Goal: Transaction & Acquisition: Obtain resource

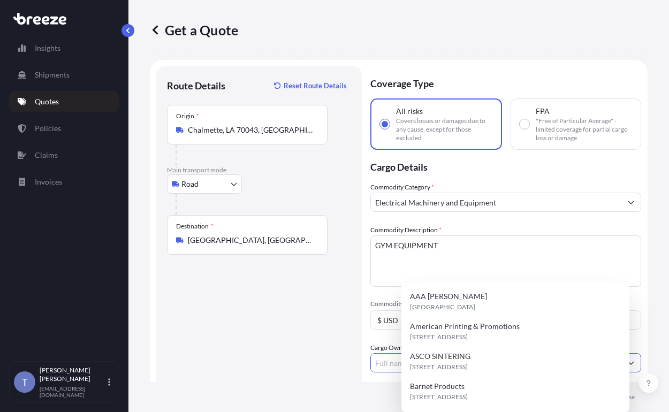
select select "Road"
select select "1"
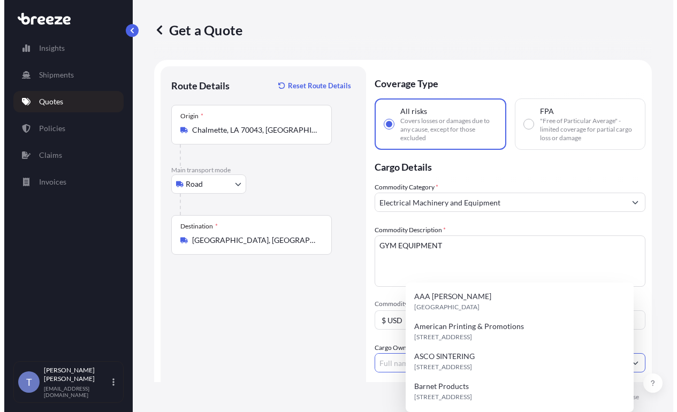
scroll to position [126, 0]
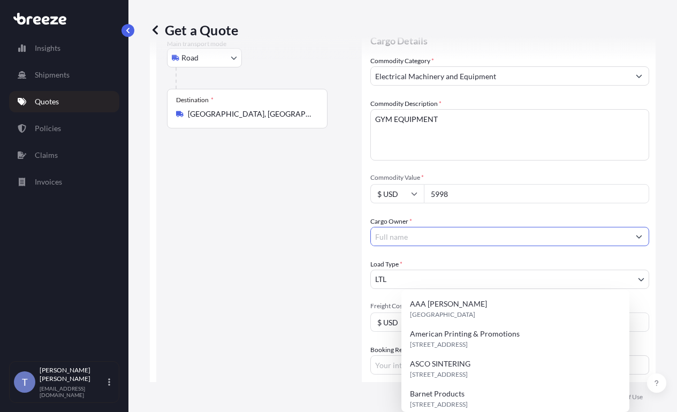
click at [429, 246] on input "Cargo Owner *" at bounding box center [500, 236] width 258 height 19
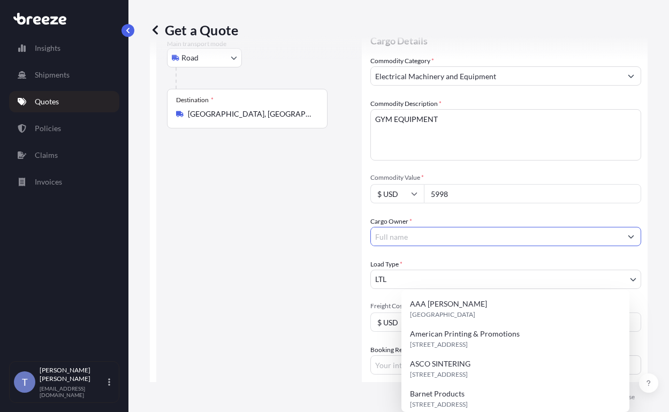
paste input "EYG"
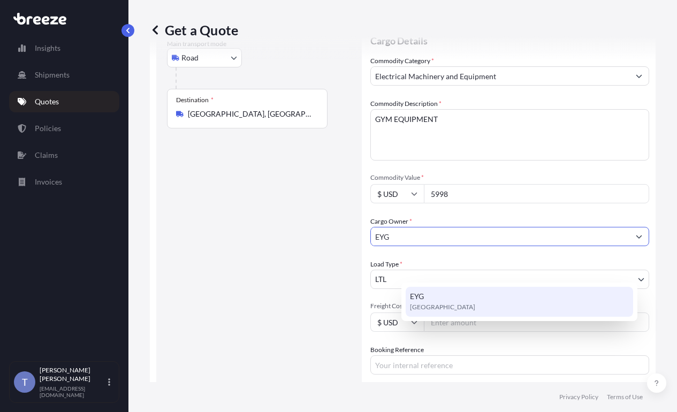
click at [416, 303] on span "[GEOGRAPHIC_DATA]" at bounding box center [442, 307] width 65 height 11
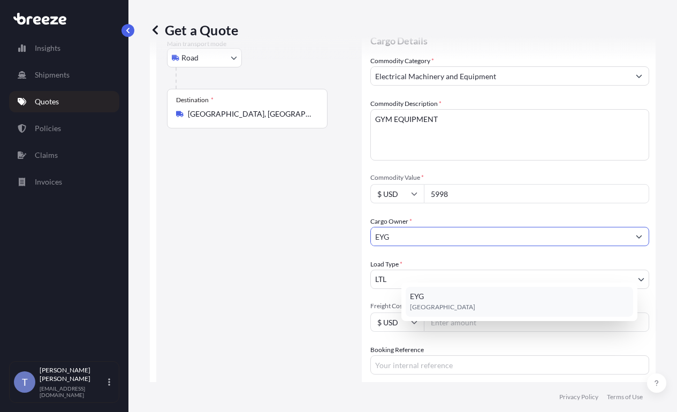
type input "EYG"
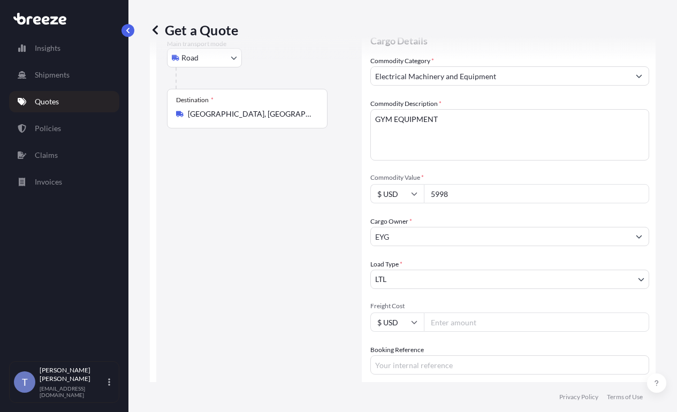
click at [343, 290] on div "Route Details Reset Route Details Place of loading Road Road Rail Origin * [GEO…" at bounding box center [259, 225] width 184 height 548
click at [456, 332] on input "Freight Cost" at bounding box center [536, 321] width 225 height 19
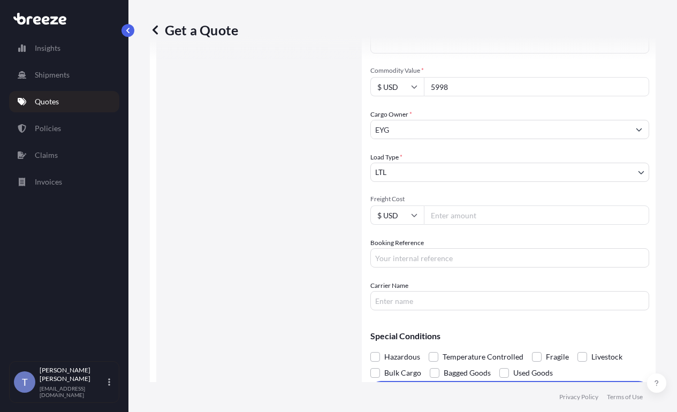
scroll to position [287, 0]
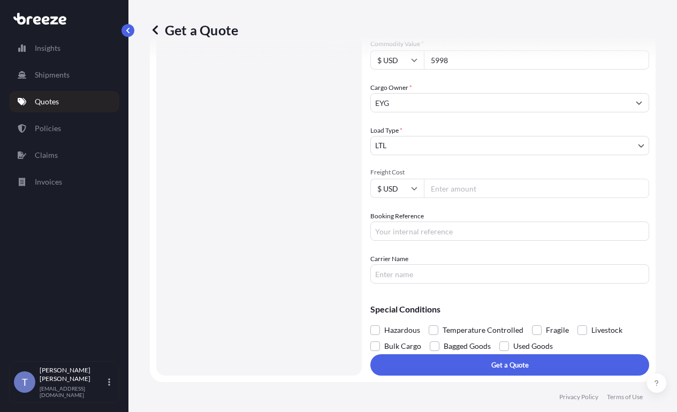
drag, startPoint x: 628, startPoint y: 39, endPoint x: 620, endPoint y: 50, distance: 13.8
click at [628, 39] on div "Get a Quote" at bounding box center [402, 29] width 505 height 17
click at [490, 241] on input "Booking Reference" at bounding box center [509, 230] width 279 height 19
click at [456, 241] on input "Booking Reference" at bounding box center [509, 230] width 279 height 19
click at [478, 197] on input "Freight Cost" at bounding box center [536, 188] width 225 height 19
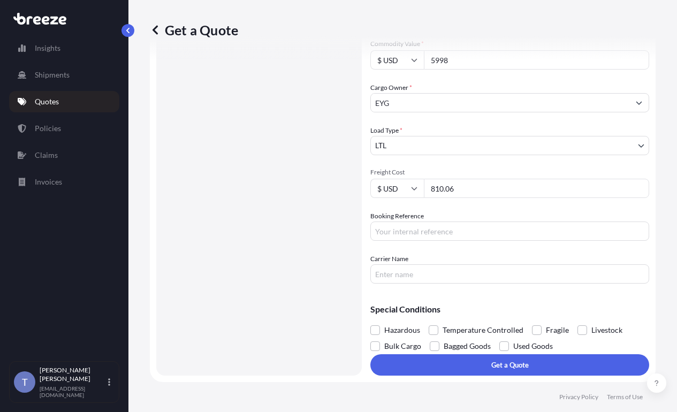
type input "810.06"
click at [530, 283] on input "Carrier Name" at bounding box center [509, 273] width 279 height 19
type input "125052251"
click at [496, 240] on input "Booking Reference" at bounding box center [509, 230] width 279 height 19
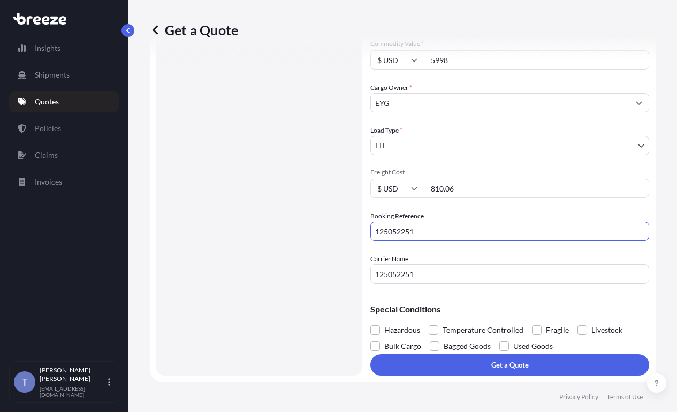
type input "125052251"
click at [442, 283] on input "125052251" at bounding box center [509, 273] width 279 height 19
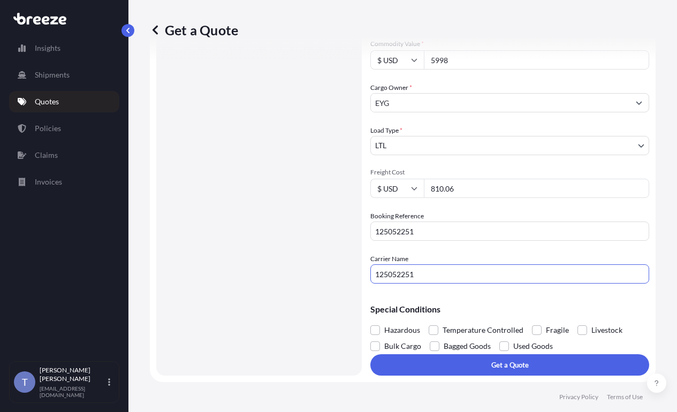
click at [442, 283] on input "125052251" at bounding box center [509, 273] width 279 height 19
type input "XPO LOGISTICS"
click at [589, 313] on p "Special Conditions" at bounding box center [509, 309] width 279 height 9
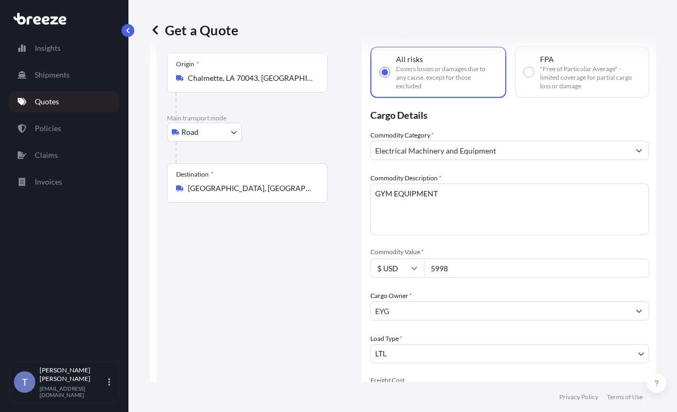
scroll to position [318, 0]
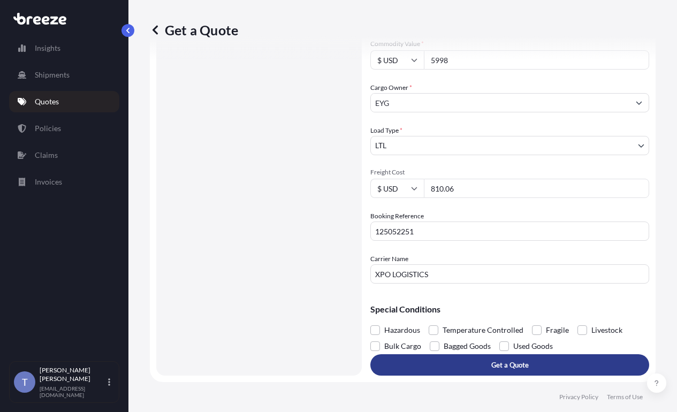
click at [527, 359] on p "Get a Quote" at bounding box center [509, 364] width 37 height 11
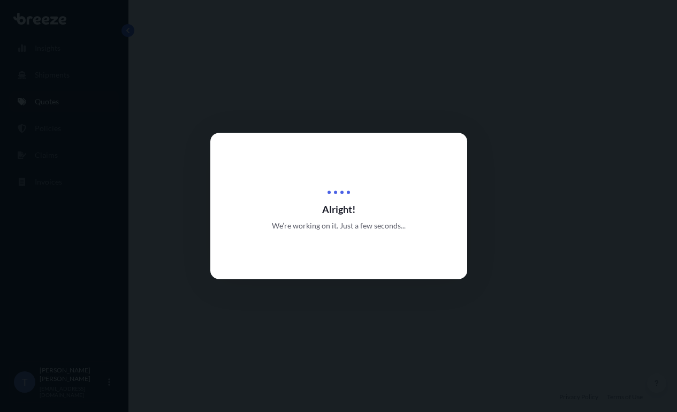
select select "Road"
select select "1"
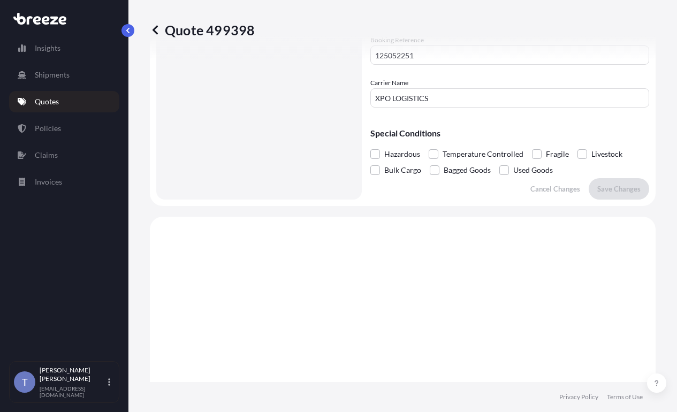
scroll to position [381, 0]
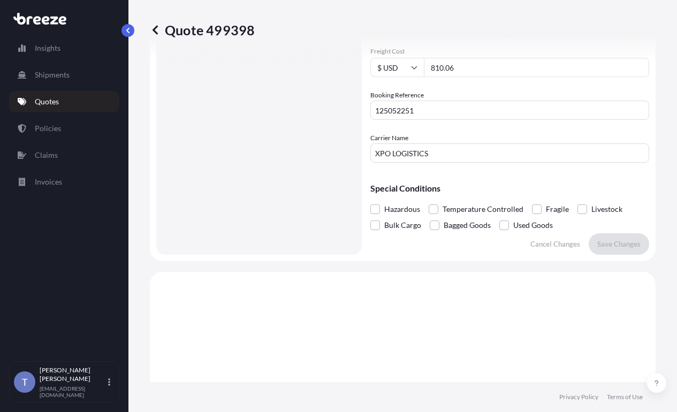
drag, startPoint x: 522, startPoint y: 56, endPoint x: 535, endPoint y: 37, distance: 23.1
click at [522, 56] on div "Quote 499398" at bounding box center [402, 30] width 505 height 60
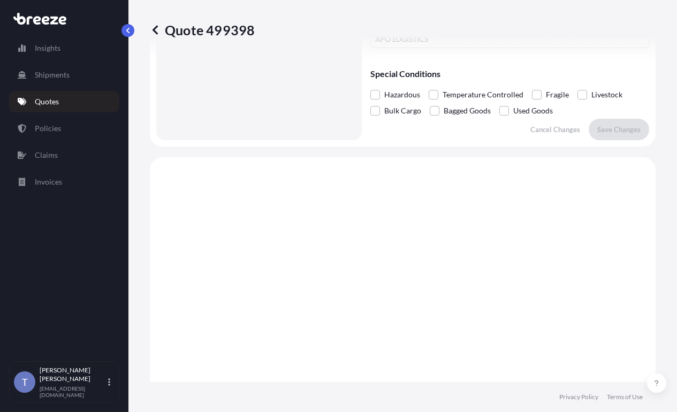
scroll to position [541, 0]
